Goal: Check status: Check status

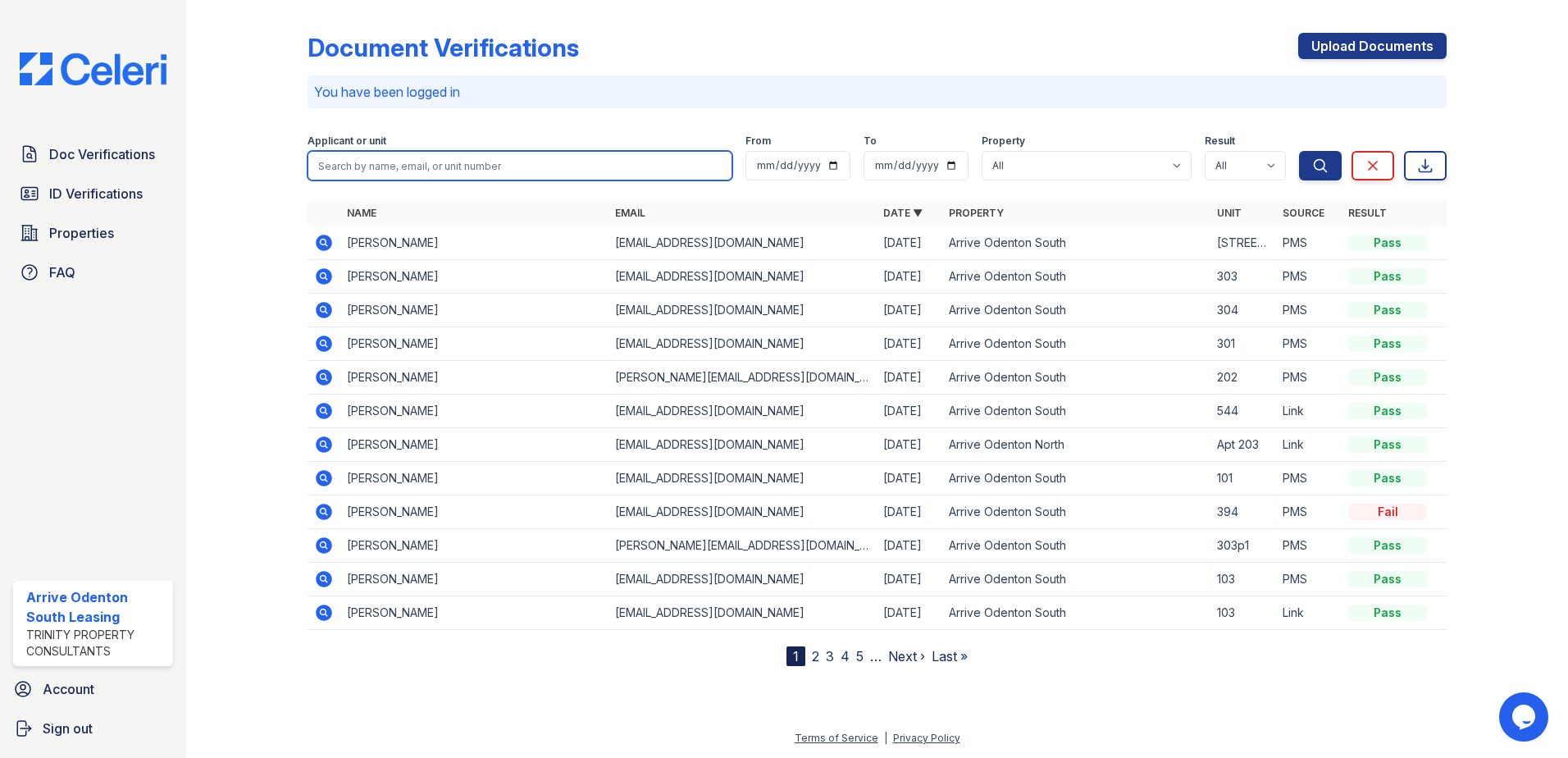
click at [422, 166] on input "search" at bounding box center [520, 166] width 425 height 30
type input "[PERSON_NAME]"
click at [1299, 151] on button "Search" at bounding box center [1320, 166] width 43 height 30
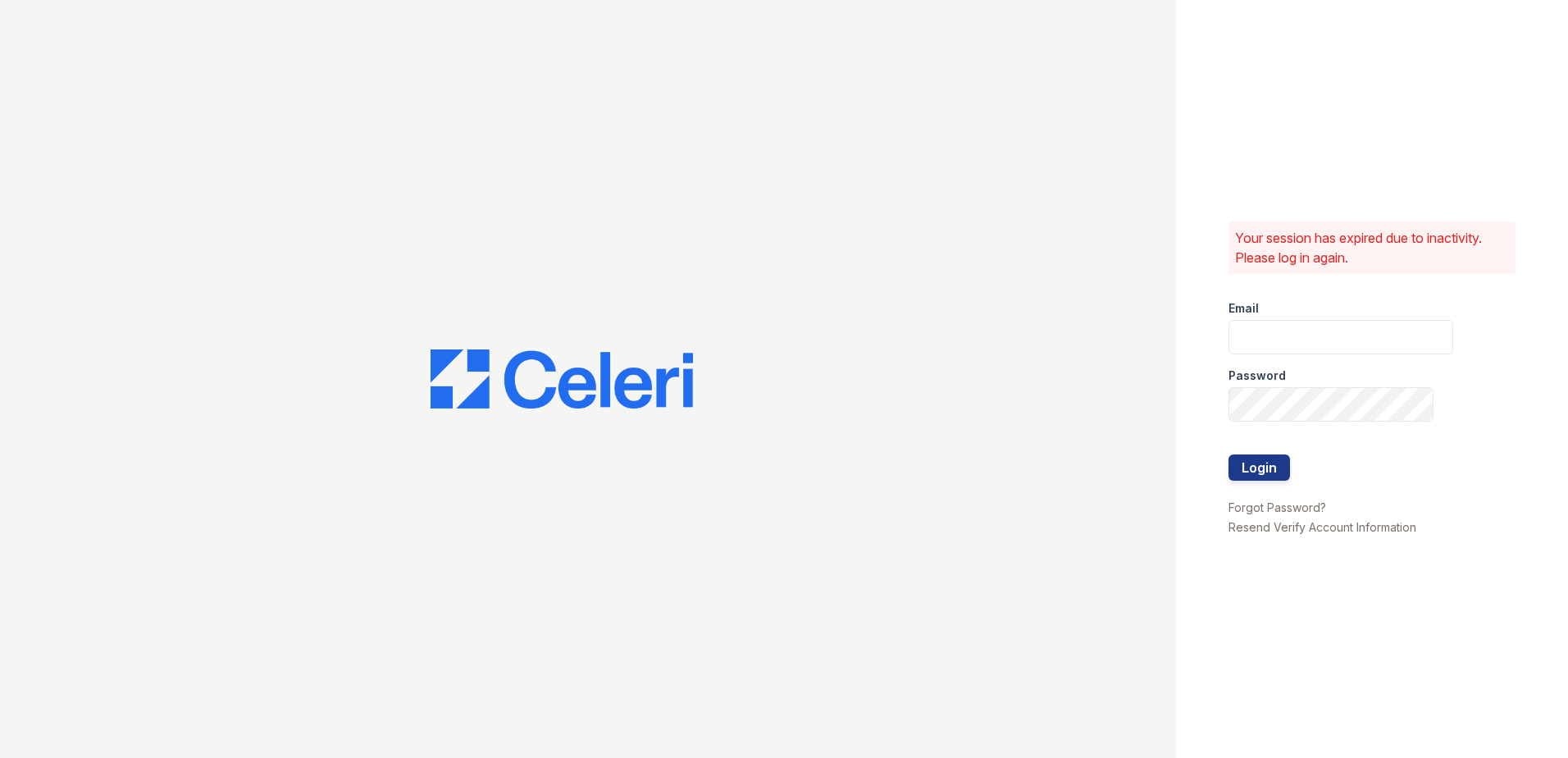
type input "arriveodentonsouth@trinity-pm.com"
click at [1267, 460] on button "Login" at bounding box center [1259, 467] width 62 height 26
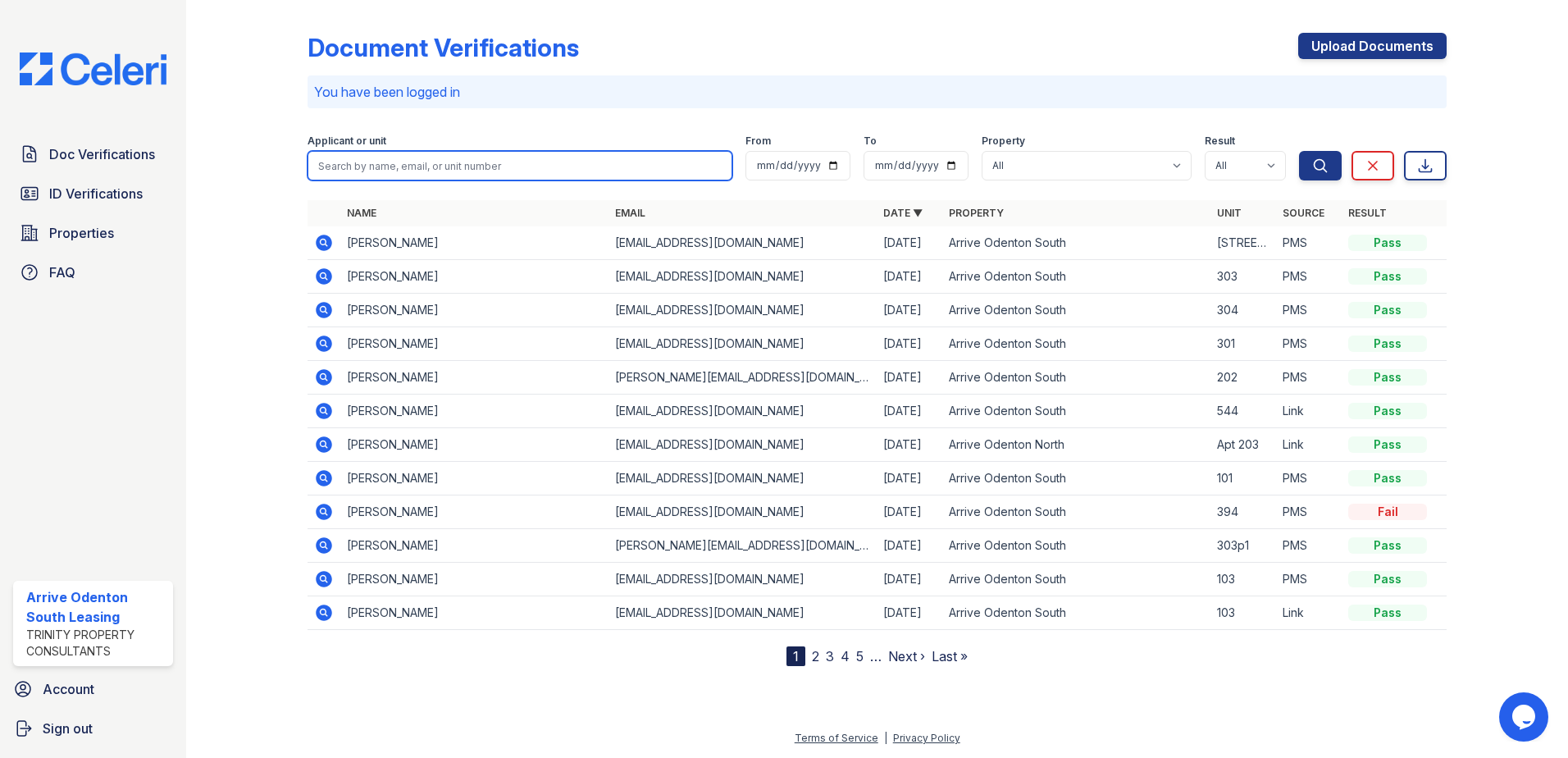
click at [465, 176] on input "search" at bounding box center [520, 166] width 425 height 30
type input "[PERSON_NAME]"
click at [1299, 151] on button "Search" at bounding box center [1320, 166] width 43 height 30
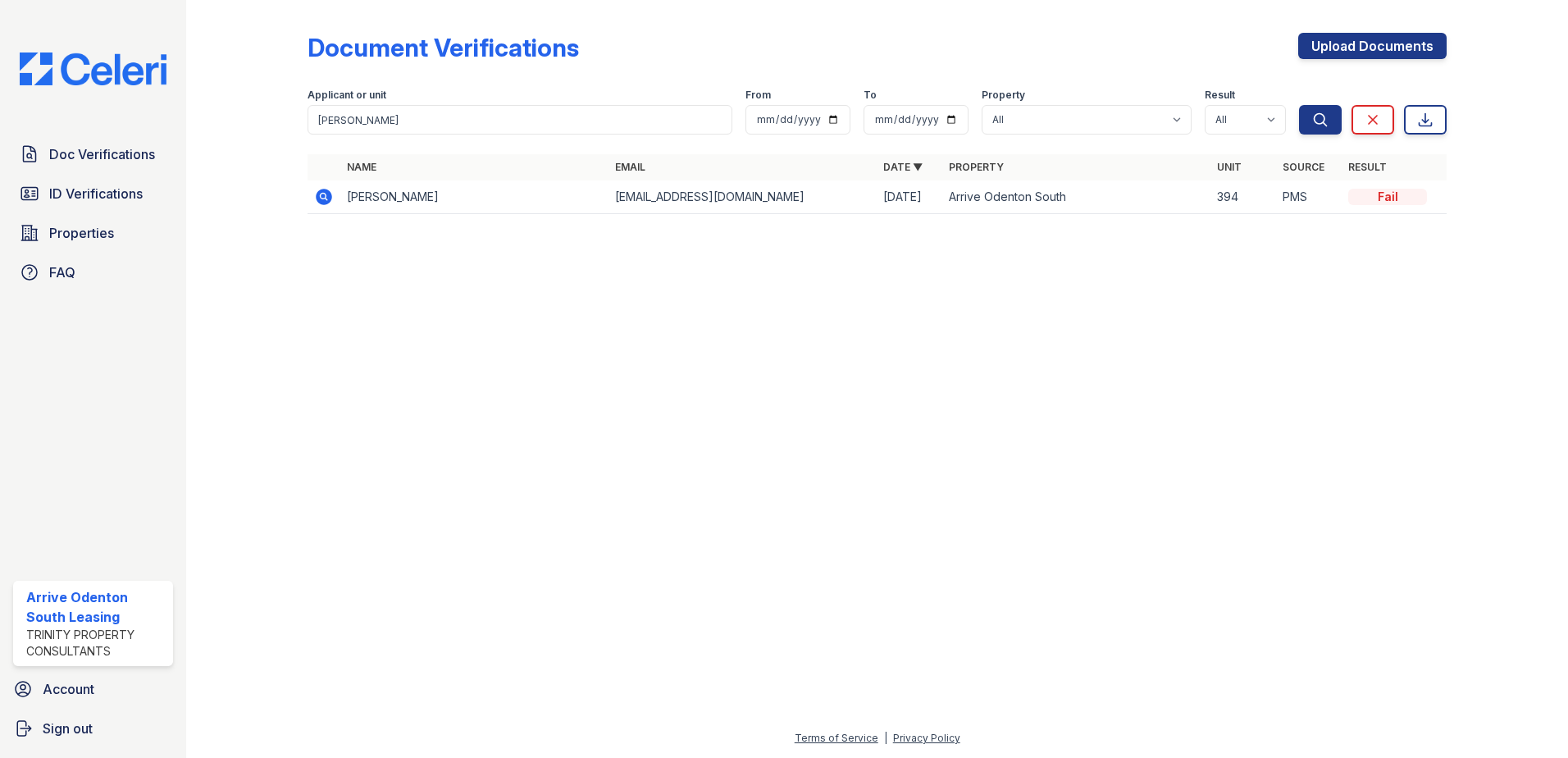
click at [326, 197] on icon at bounding box center [324, 197] width 20 height 20
